Goal: Transaction & Acquisition: Purchase product/service

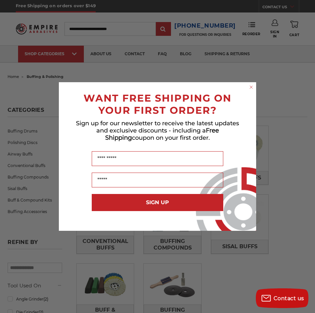
click at [249, 88] on circle "Close dialog" at bounding box center [251, 87] width 6 height 6
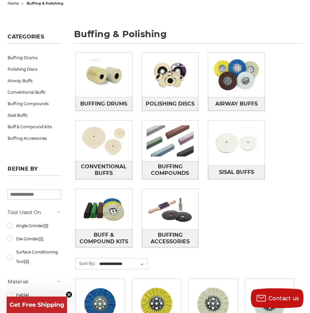
scroll to position [99, 0]
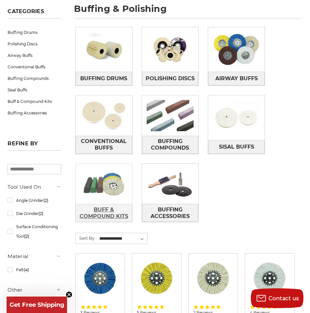
click at [95, 210] on span "Buff & Compound Kits" at bounding box center [104, 213] width 56 height 18
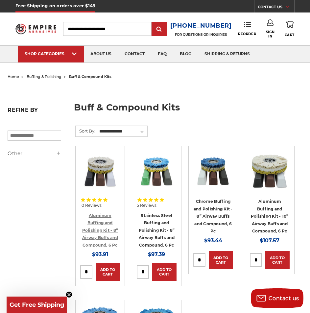
click at [110, 229] on link "Aluminum Buffing and Polishing Kit - 8” Airway Buffs and Compound, 6 Pc" at bounding box center [100, 230] width 36 height 35
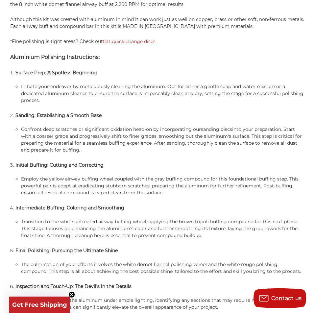
scroll to position [592, 0]
